Goal: Book appointment/travel/reservation

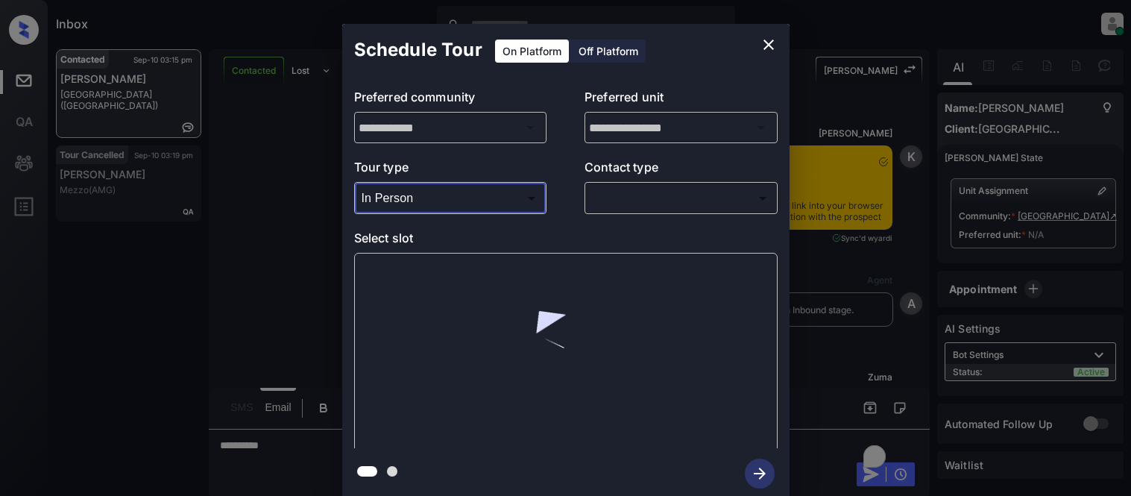
click at [647, 180] on div at bounding box center [565, 248] width 1131 height 496
click at [630, 204] on body "Inbox [PERSON_NAME] Cataag Online Set yourself offline Set yourself on break Pr…" at bounding box center [565, 248] width 1131 height 496
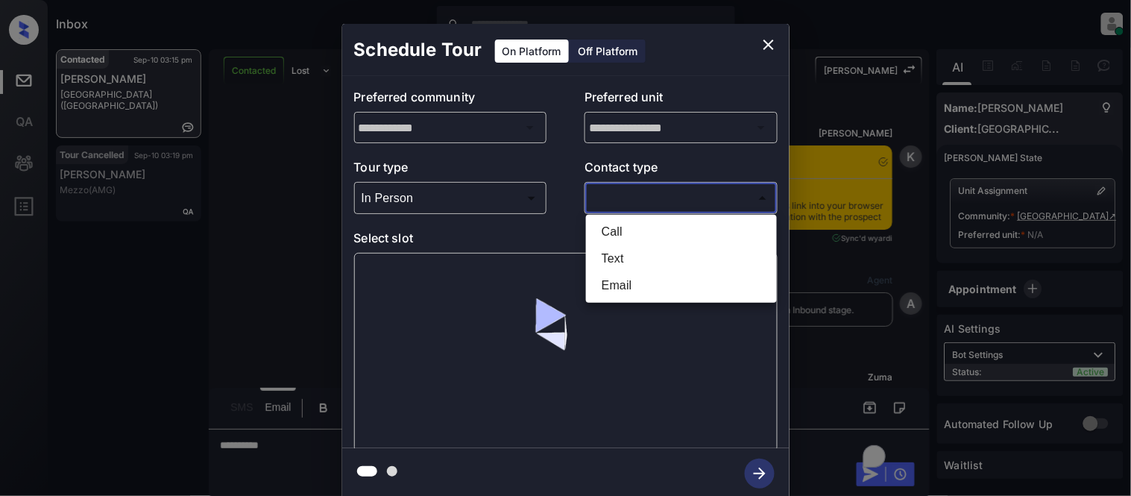
scroll to position [1943, 0]
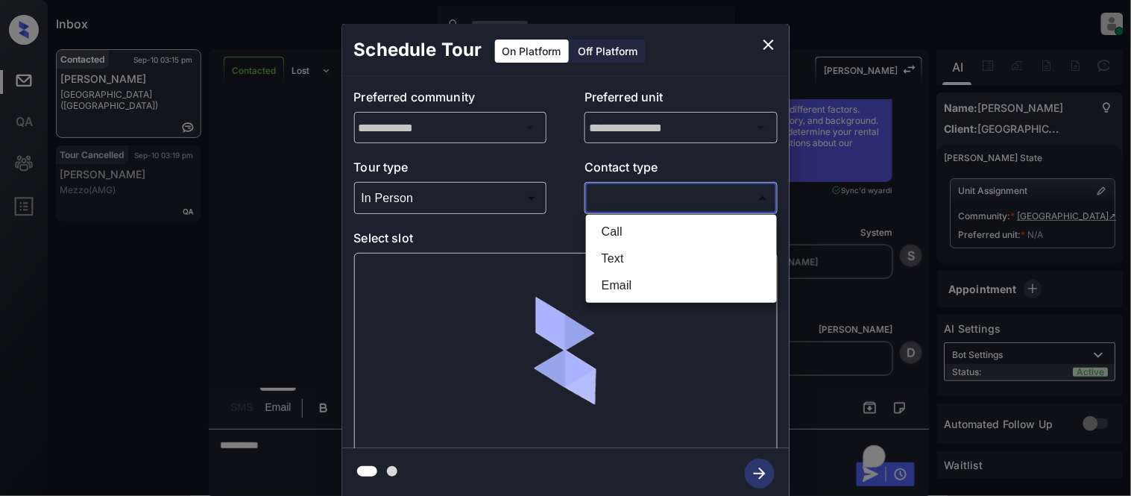
click at [597, 248] on li "Text" at bounding box center [681, 258] width 183 height 27
type input "****"
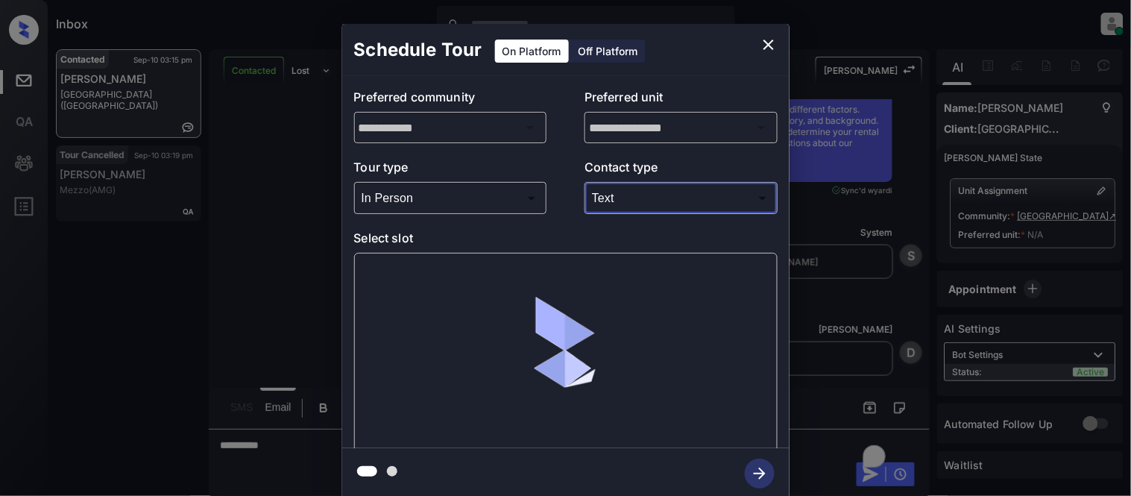
click at [425, 259] on div at bounding box center [565, 352] width 423 height 199
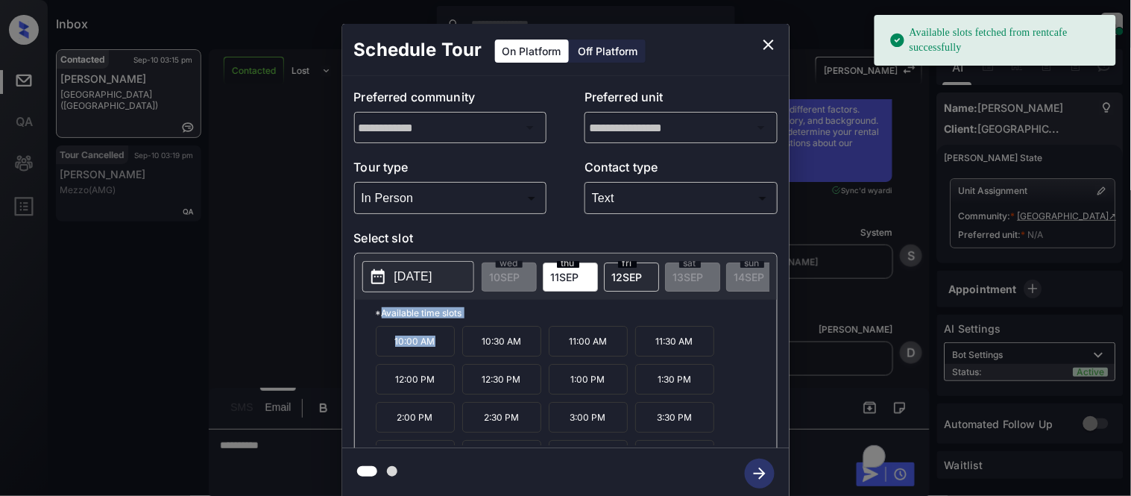
drag, startPoint x: 383, startPoint y: 335, endPoint x: 455, endPoint y: 348, distance: 73.4
click at [455, 348] on div "*Available time slots 10:00 AM 10:30 AM 11:00 AM 11:30 AM 12:00 PM 12:30 PM 1:0…" at bounding box center [566, 376] width 422 height 153
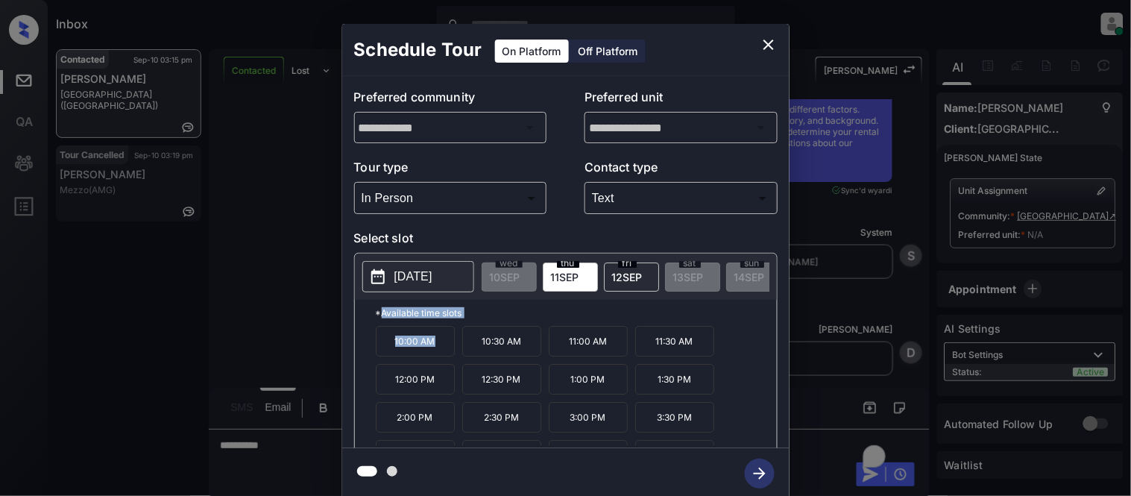
click at [398, 353] on p "10:00 AM" at bounding box center [415, 341] width 79 height 31
drag, startPoint x: 383, startPoint y: 351, endPoint x: 443, endPoint y: 355, distance: 60.5
click at [443, 355] on p "10:00 AM" at bounding box center [415, 341] width 79 height 31
copy p "10:00 AM"
click at [873, 349] on div "**********" at bounding box center [565, 261] width 1131 height 522
